Goal: Task Accomplishment & Management: Manage account settings

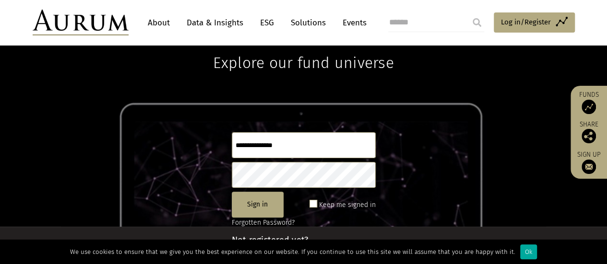
scroll to position [43, 0]
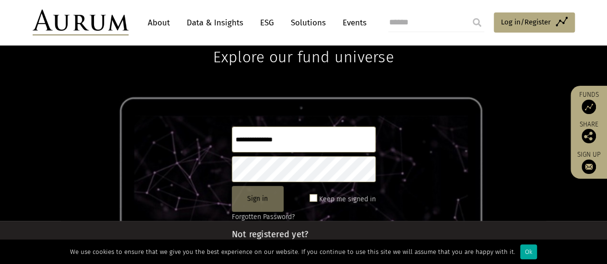
click at [258, 203] on button "Sign in" at bounding box center [258, 199] width 52 height 26
click at [312, 195] on span at bounding box center [313, 198] width 8 height 8
click at [257, 200] on button "Sign in" at bounding box center [258, 199] width 52 height 26
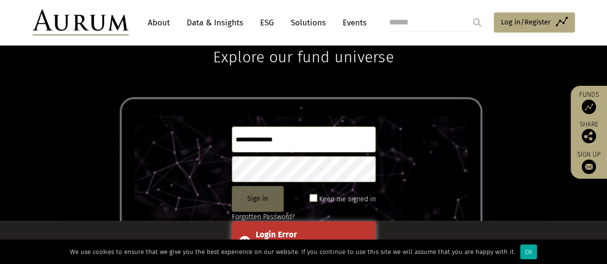
click at [257, 200] on button "Sign in" at bounding box center [258, 199] width 52 height 26
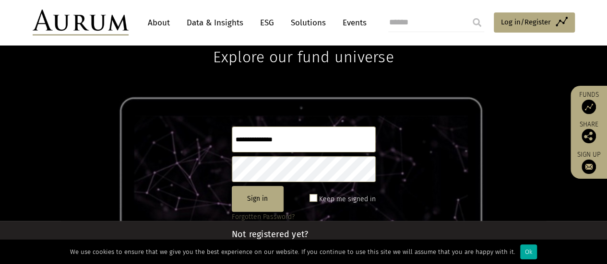
click at [268, 214] on link "Forgotten Password?" at bounding box center [263, 217] width 63 height 8
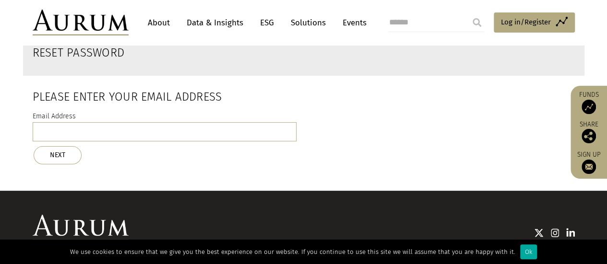
scroll to position [38, 0]
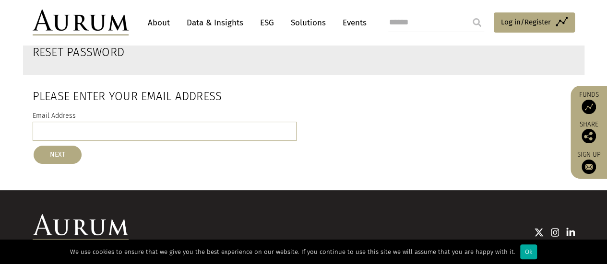
click at [61, 159] on button "NEXT" at bounding box center [58, 155] width 48 height 18
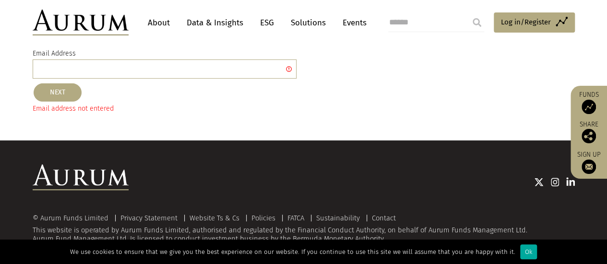
scroll to position [104, 0]
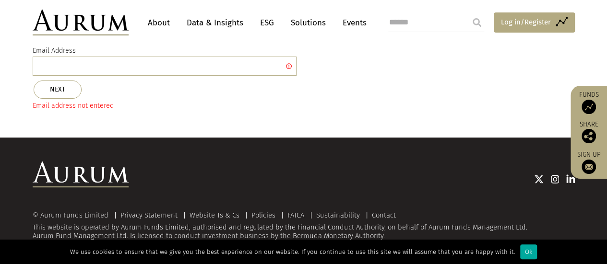
click at [549, 24] on span "Log in/Register" at bounding box center [526, 22] width 50 height 12
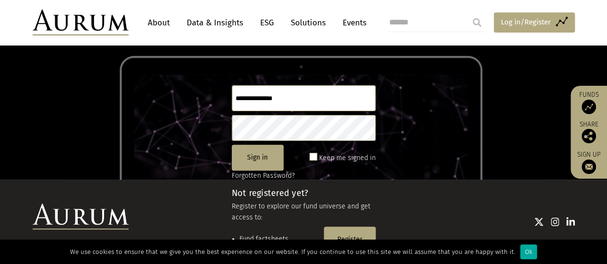
scroll to position [77, 0]
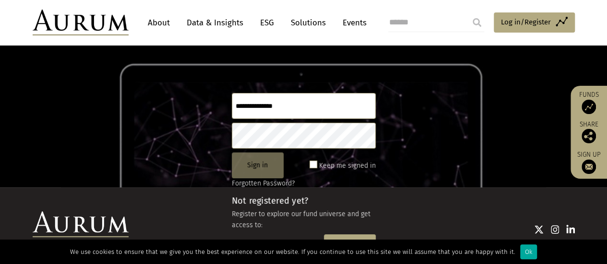
click at [271, 165] on button "Sign in" at bounding box center [258, 165] width 52 height 26
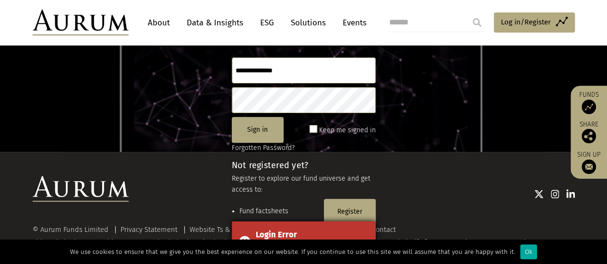
scroll to position [127, 0]
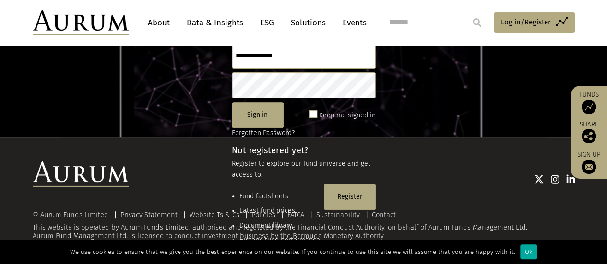
click at [315, 111] on span at bounding box center [313, 114] width 8 height 8
click at [262, 110] on button "Sign in" at bounding box center [258, 115] width 52 height 26
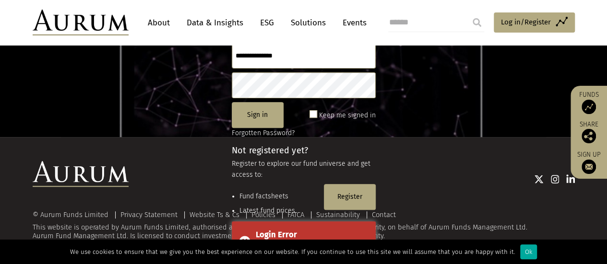
click at [302, 115] on div "Sign in Keep me signed in" at bounding box center [304, 115] width 144 height 26
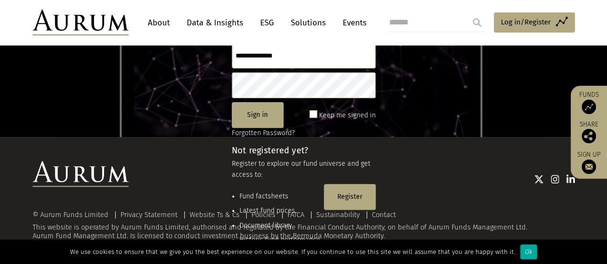
click at [396, 24] on input "search" at bounding box center [436, 22] width 96 height 19
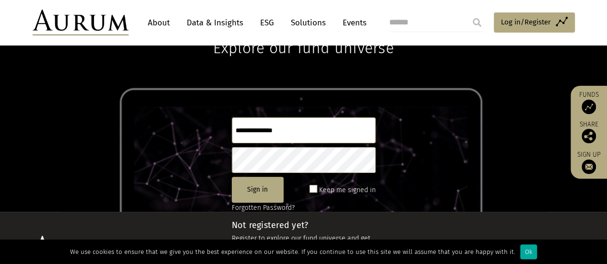
scroll to position [47, 0]
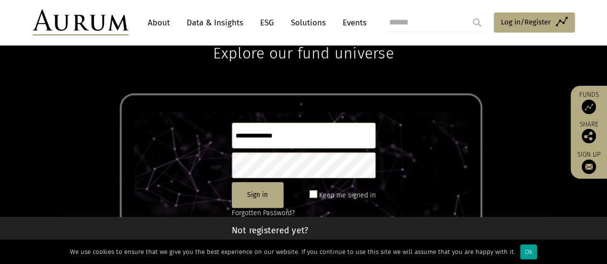
click at [522, 246] on div "Ok" at bounding box center [528, 252] width 17 height 15
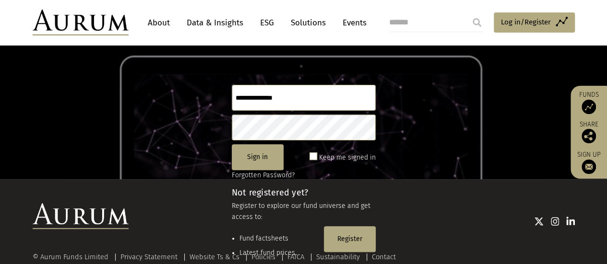
scroll to position [127, 0]
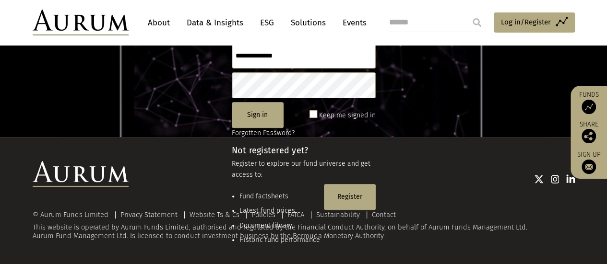
click at [154, 226] on div "© Aurum Funds Limited Privacy Statement Website Ts & Cs Policies FATCA Sustaina…" at bounding box center [304, 225] width 542 height 29
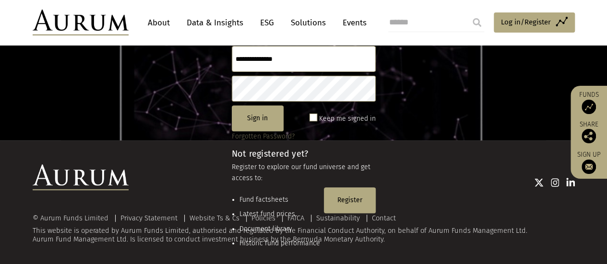
click at [240, 136] on link "Forgotten Password?" at bounding box center [263, 136] width 63 height 8
